Goal: Complete application form

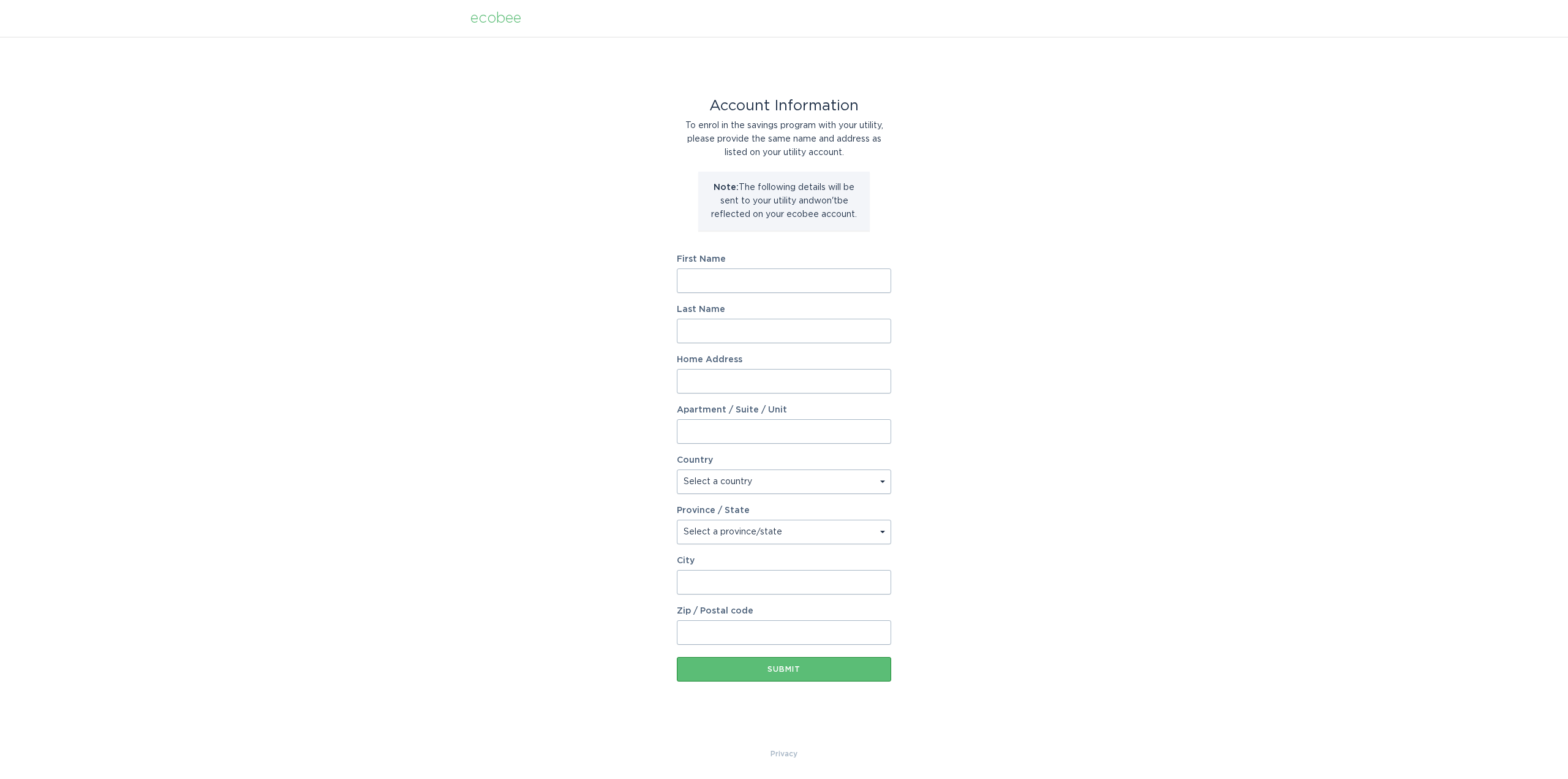
click at [753, 293] on form "First Name Last Name Home Address Apartment / Suite / Unit Country Select a cou…" at bounding box center [784, 468] width 214 height 427
click at [762, 278] on input "First Name" at bounding box center [784, 280] width 214 height 25
type input "Matthew"
type input "Devine"
type input "33 Island Trail"
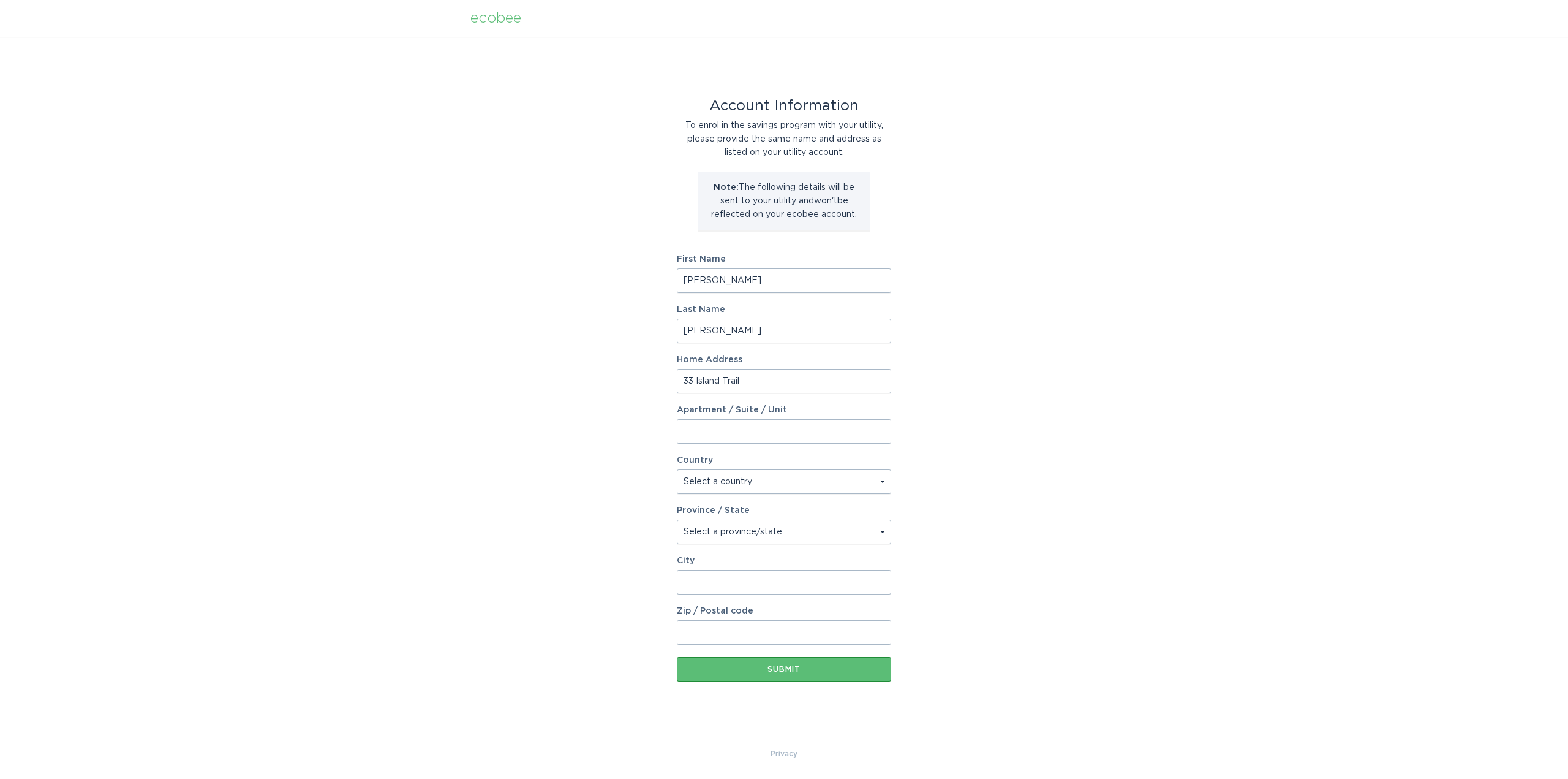
select select "US"
type input "Mount Sinai"
type input "11766"
select select "NY"
click at [785, 664] on button "Submit" at bounding box center [784, 669] width 214 height 25
